Goal: Navigation & Orientation: Find specific page/section

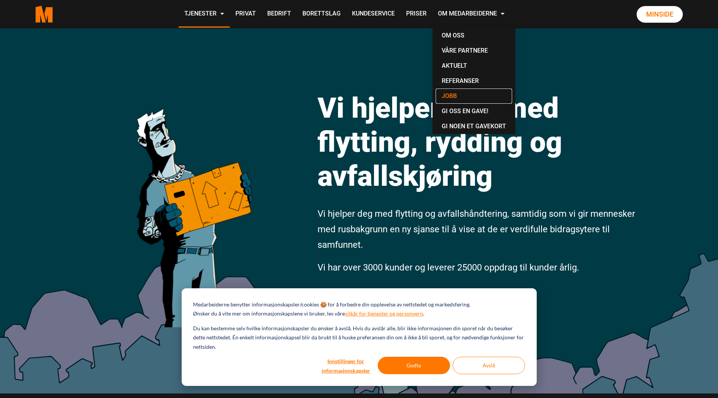
click at [454, 93] on link "Jobb" at bounding box center [474, 96] width 76 height 15
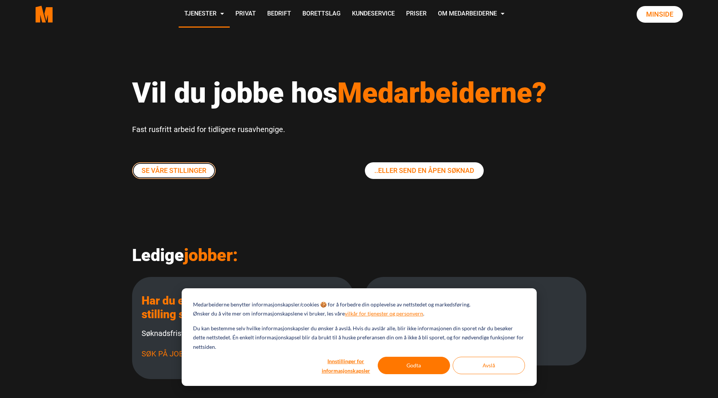
click at [181, 170] on link "Se våre stillinger" at bounding box center [174, 170] width 84 height 17
click at [200, 172] on link "Se våre stillinger" at bounding box center [174, 170] width 84 height 17
click at [420, 369] on button "Godta" at bounding box center [414, 365] width 72 height 17
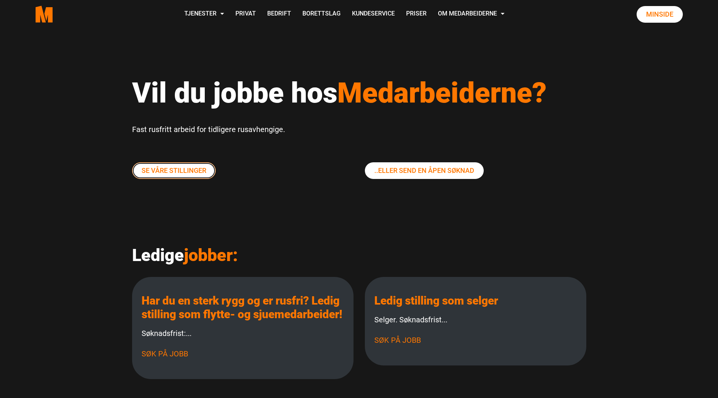
click at [201, 176] on link "Se våre stillinger" at bounding box center [174, 170] width 84 height 17
click at [384, 11] on link "Kundeservice" at bounding box center [373, 14] width 54 height 27
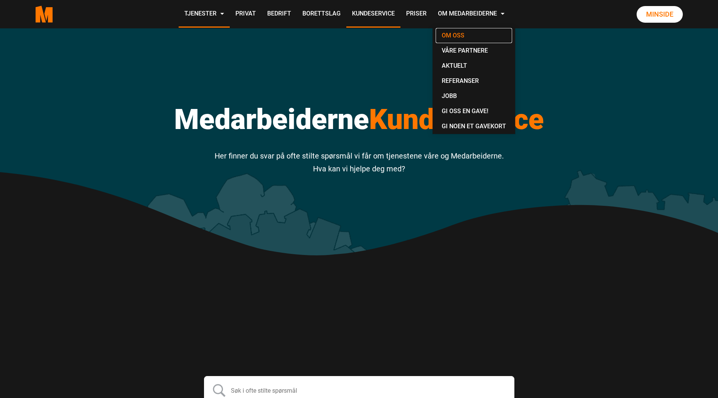
click at [453, 33] on link "Om oss" at bounding box center [474, 35] width 76 height 15
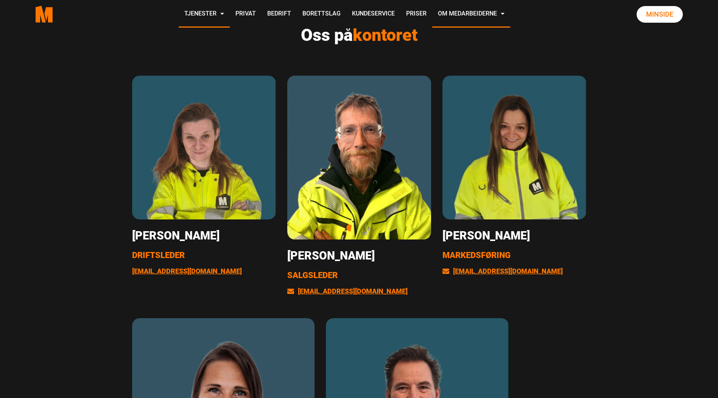
scroll to position [1211, 0]
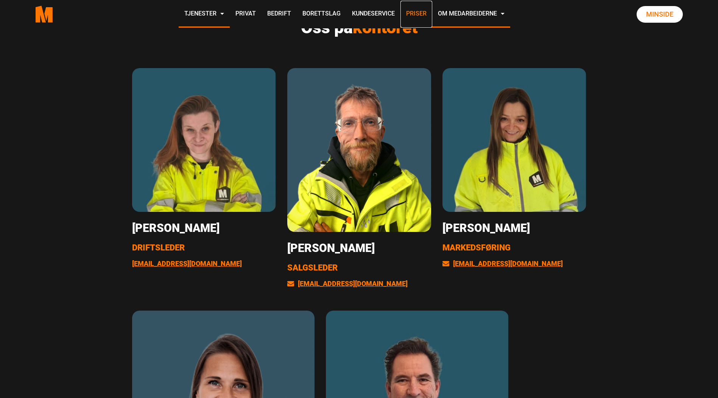
click at [411, 15] on link "Priser" at bounding box center [416, 14] width 32 height 27
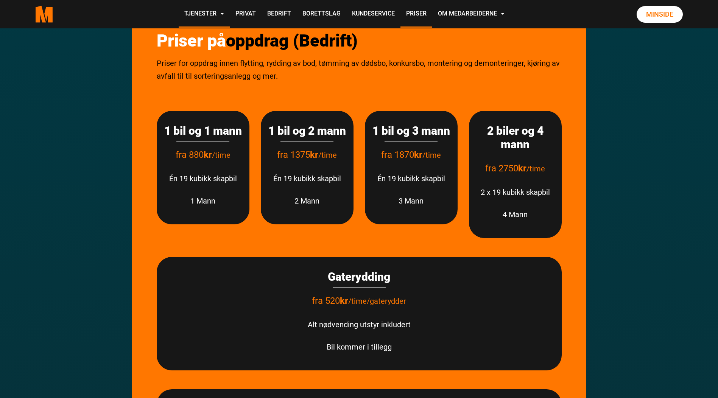
scroll to position [189, 0]
